Goal: Task Accomplishment & Management: Use online tool/utility

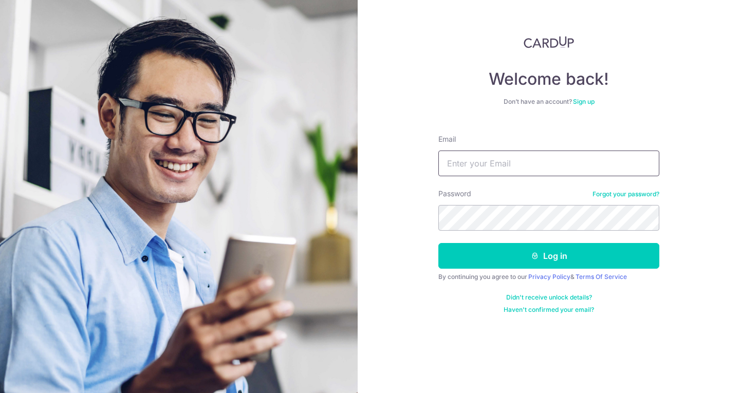
click at [457, 167] on input "Email" at bounding box center [548, 164] width 221 height 26
type input "[EMAIL_ADDRESS][DOMAIN_NAME]"
click at [438, 243] on button "Log in" at bounding box center [548, 256] width 221 height 26
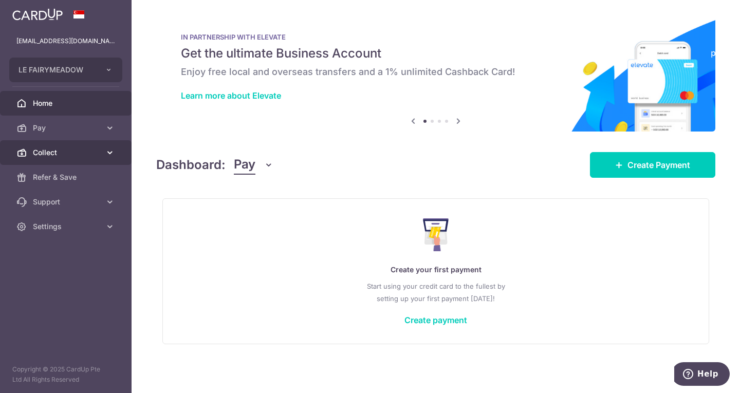
click at [38, 156] on span "Collect" at bounding box center [67, 152] width 68 height 10
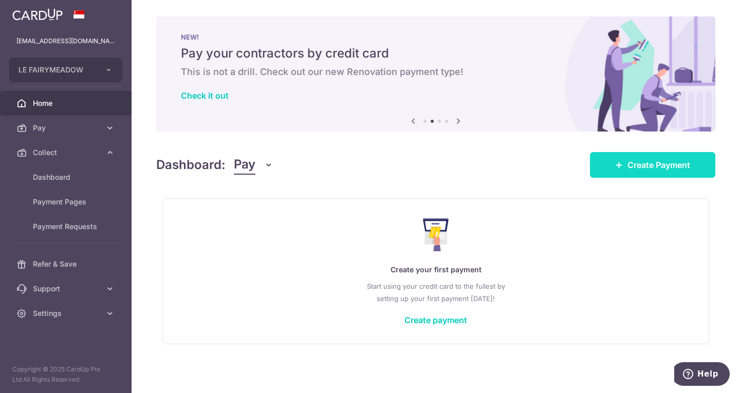
click at [635, 164] on span "Create Payment" at bounding box center [658, 165] width 63 height 12
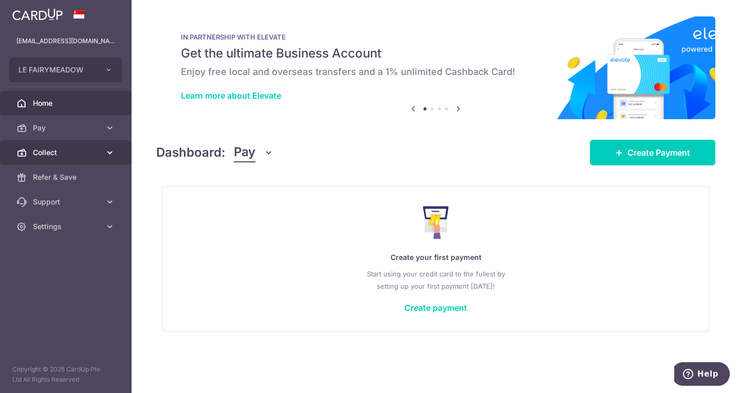
click at [31, 160] on link "Collect" at bounding box center [66, 152] width 132 height 25
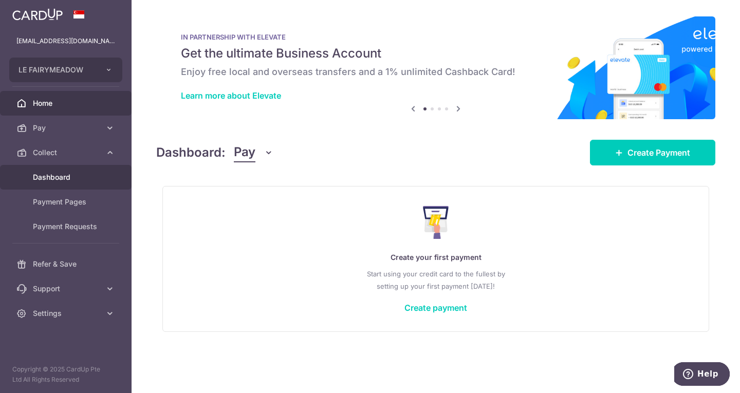
click at [43, 181] on span "Dashboard" at bounding box center [67, 177] width 68 height 10
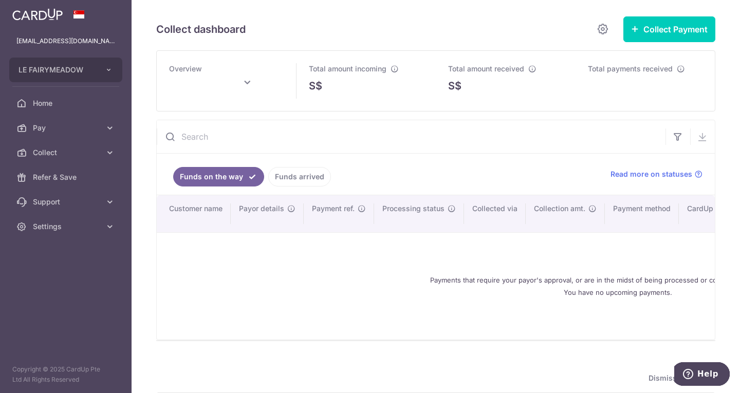
click at [649, 36] on button "Collect Payment" at bounding box center [669, 29] width 92 height 26
click at [649, 35] on button "Collect Payment" at bounding box center [669, 29] width 92 height 26
click at [631, 28] on icon "button" at bounding box center [635, 29] width 8 height 8
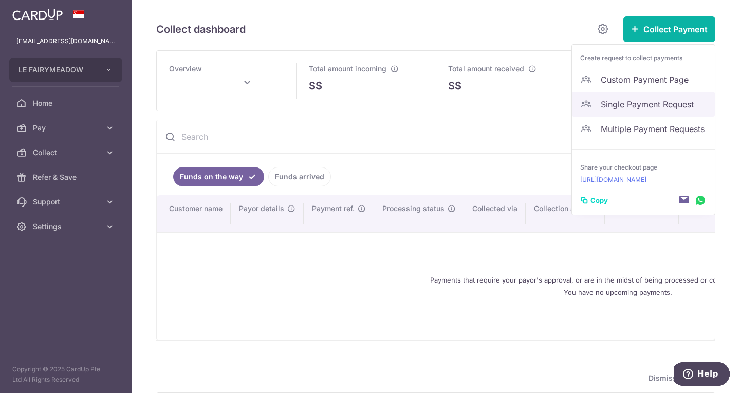
click at [606, 101] on span "Single Payment Request" at bounding box center [654, 104] width 106 height 12
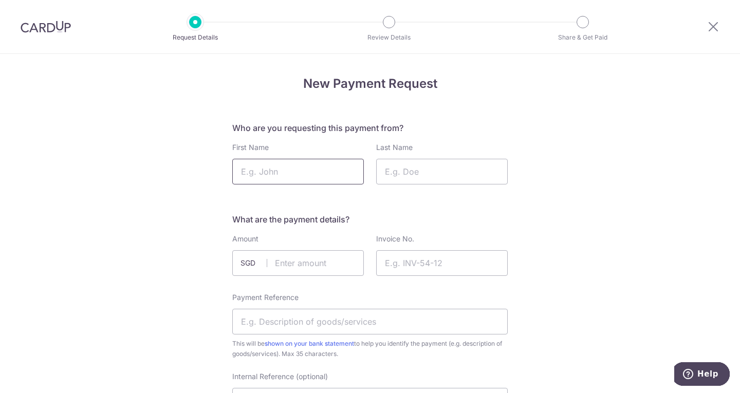
click at [271, 175] on input "First Name" at bounding box center [298, 172] width 132 height 26
type input "Natasha"
click at [431, 179] on input "Last Name" at bounding box center [442, 172] width 132 height 26
type input "Wei Jie"
click at [313, 267] on input "text" at bounding box center [298, 263] width 132 height 26
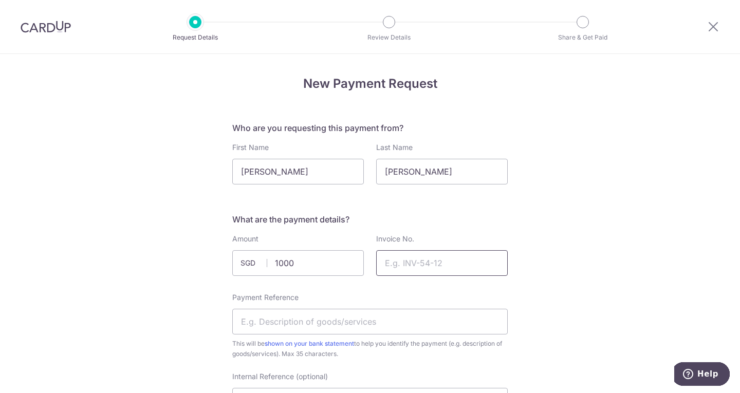
type input "1000.00"
paste input "25053"
type input "25053"
click at [343, 321] on input "Payment Reference" at bounding box center [369, 322] width 275 height 26
click at [336, 328] on input "Payment Reference" at bounding box center [369, 322] width 275 height 26
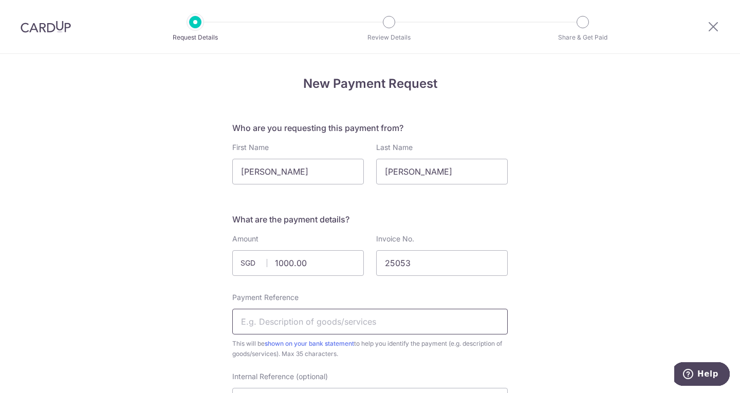
click at [322, 321] on input "Payment Reference" at bounding box center [369, 322] width 275 height 26
click at [369, 319] on input "Deposit for Wedding Styling (Part1)" at bounding box center [369, 322] width 275 height 26
type input "Deposit for Wedding Styling (Part2)"
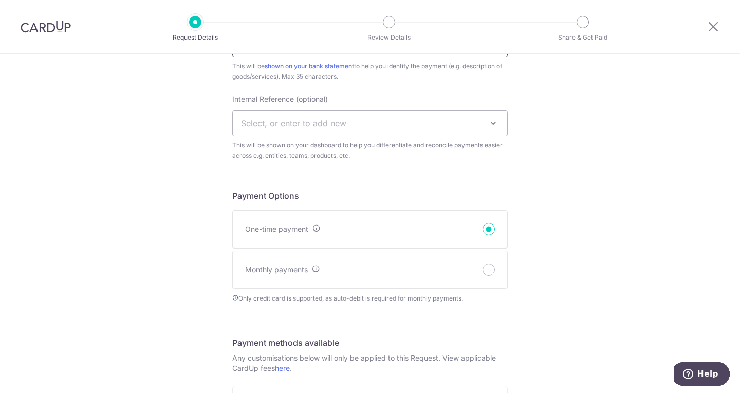
scroll to position [308, 0]
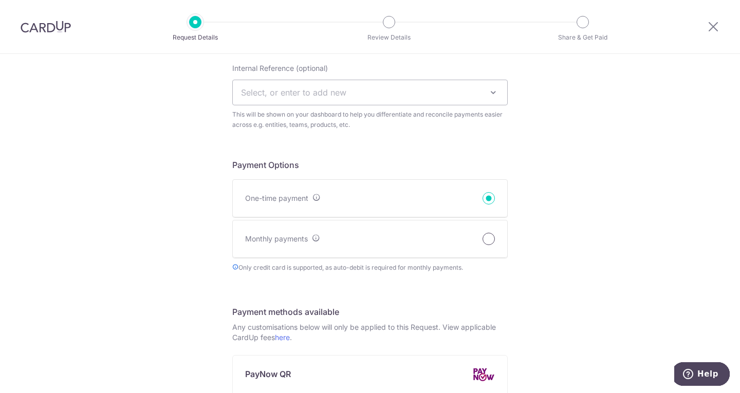
click at [487, 240] on input "Monthly payments" at bounding box center [489, 239] width 12 height 12
radio input "true"
click at [487, 240] on input "Monthly payments" at bounding box center [489, 239] width 12 height 12
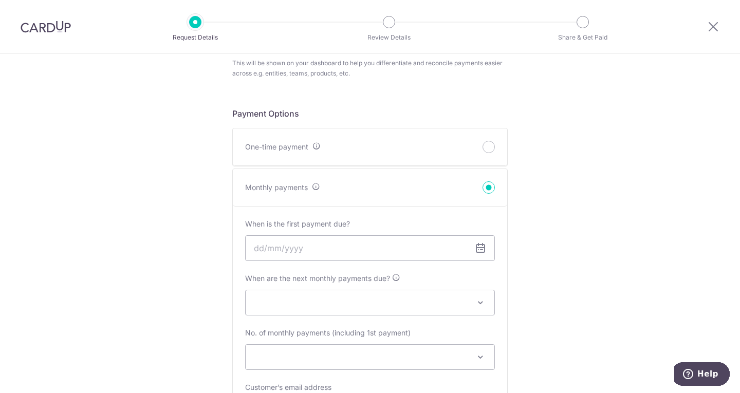
scroll to position [411, 0]
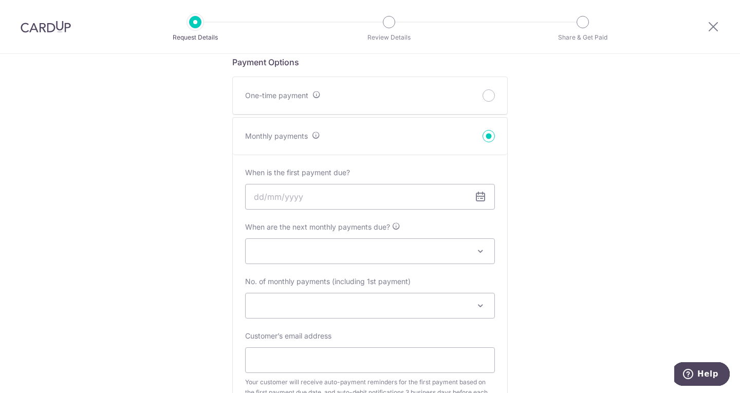
click at [478, 200] on icon at bounding box center [480, 197] width 12 height 12
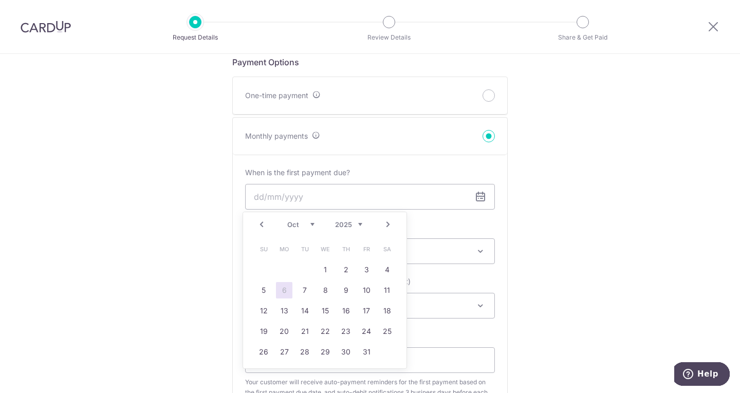
click at [282, 288] on link "6" at bounding box center [284, 290] width 16 height 16
type input "06/10/2025"
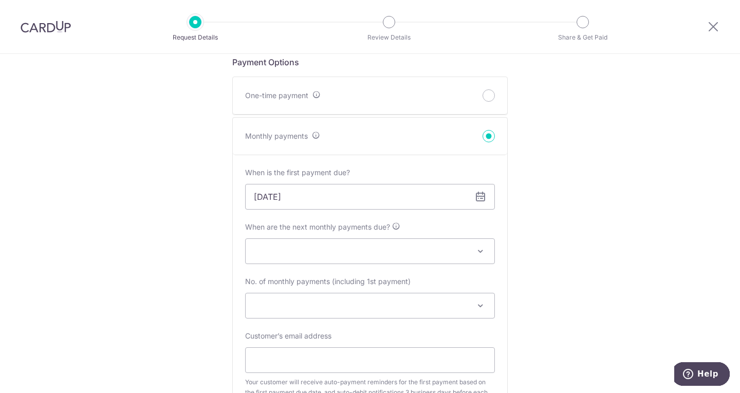
click at [398, 305] on span at bounding box center [370, 305] width 249 height 25
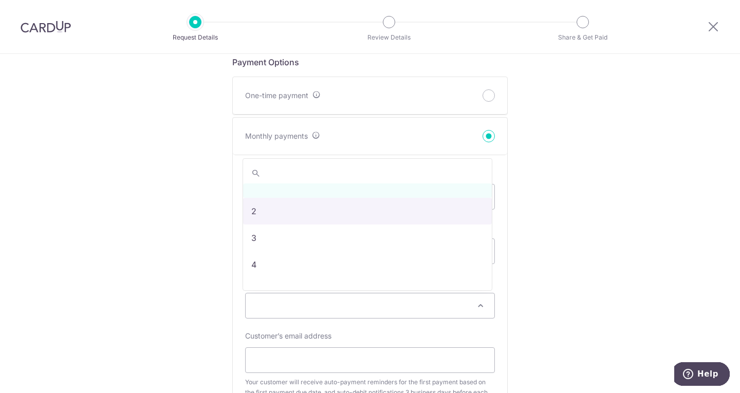
select select "2"
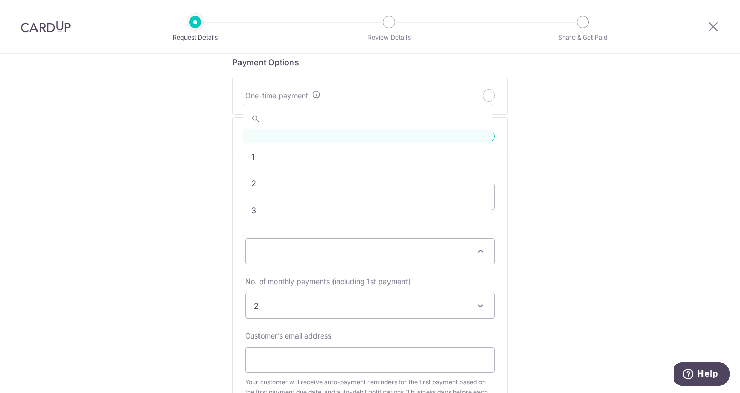
click at [305, 255] on span at bounding box center [370, 251] width 249 height 25
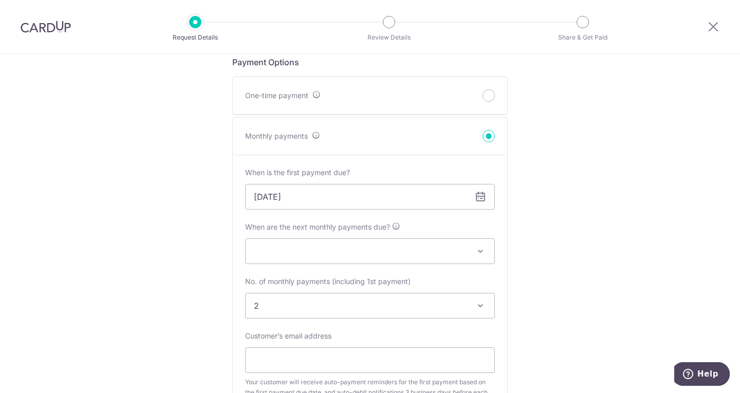
click at [428, 256] on span at bounding box center [370, 251] width 249 height 25
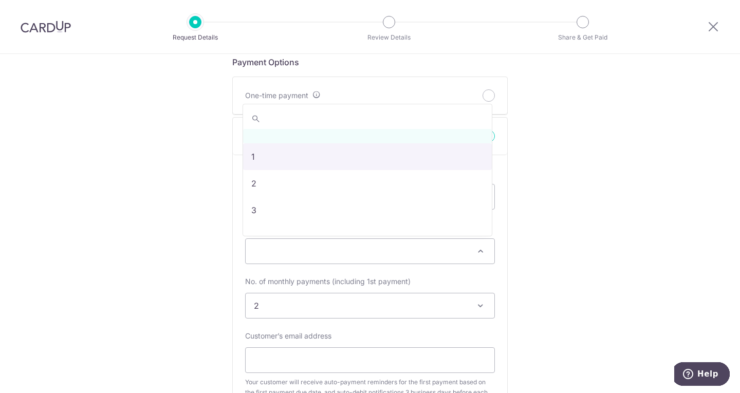
select select "1"
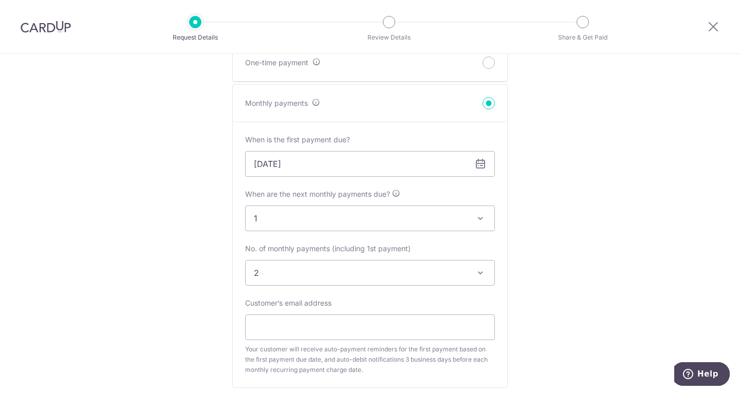
scroll to position [445, 0]
click at [442, 318] on input "Customer’s email address" at bounding box center [370, 327] width 250 height 26
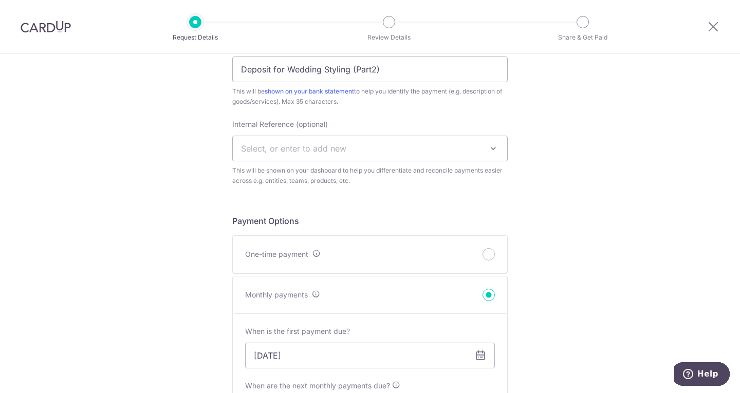
scroll to position [251, 0]
click at [484, 250] on input "One-time payment" at bounding box center [489, 255] width 12 height 12
radio input "true"
select select
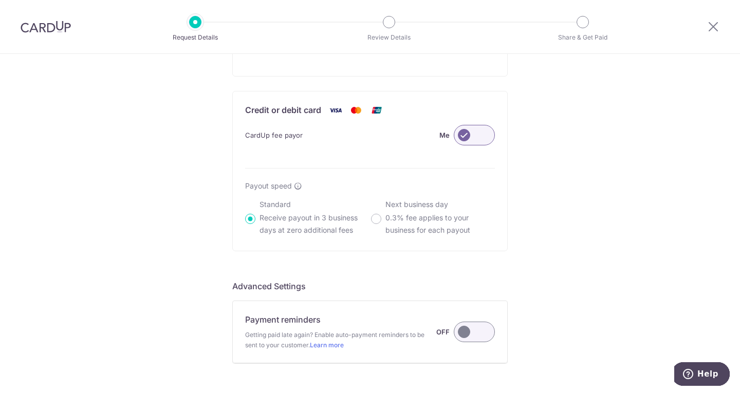
scroll to position [662, 0]
click at [476, 131] on label at bounding box center [474, 134] width 41 height 21
click at [0, 0] on input "Me" at bounding box center [0, 0] width 0 height 0
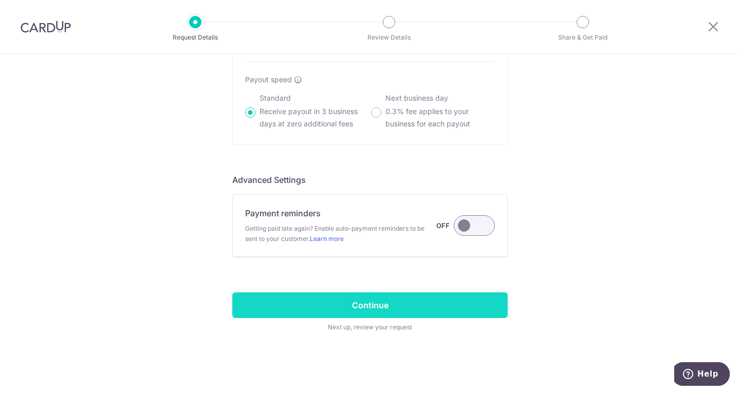
click at [410, 299] on input "Continue" at bounding box center [369, 305] width 275 height 26
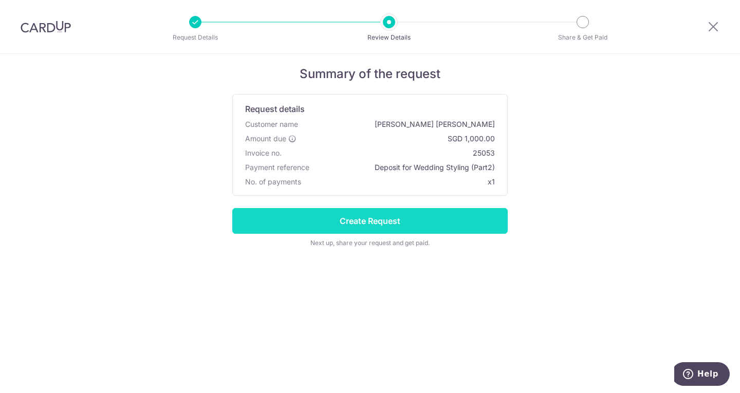
click at [373, 219] on input "Create Request" at bounding box center [369, 221] width 275 height 26
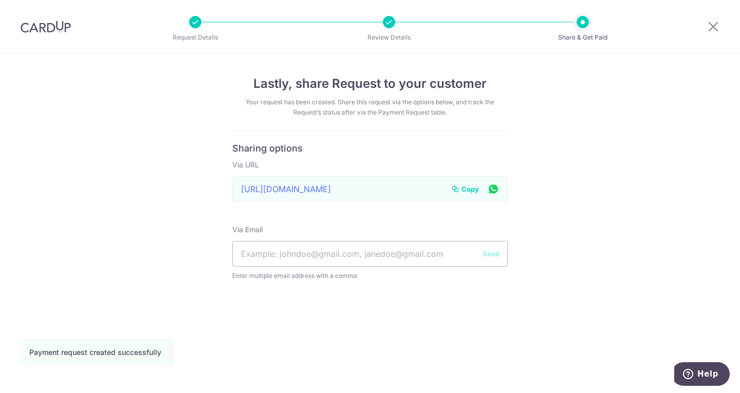
click at [472, 191] on span "Copy" at bounding box center [469, 189] width 17 height 10
